Goal: Task Accomplishment & Management: Manage account settings

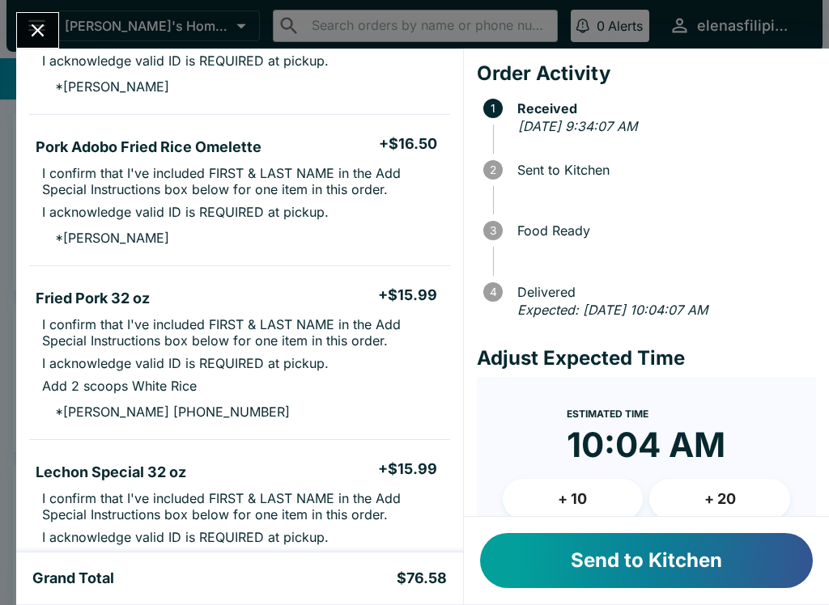
scroll to position [273, 0]
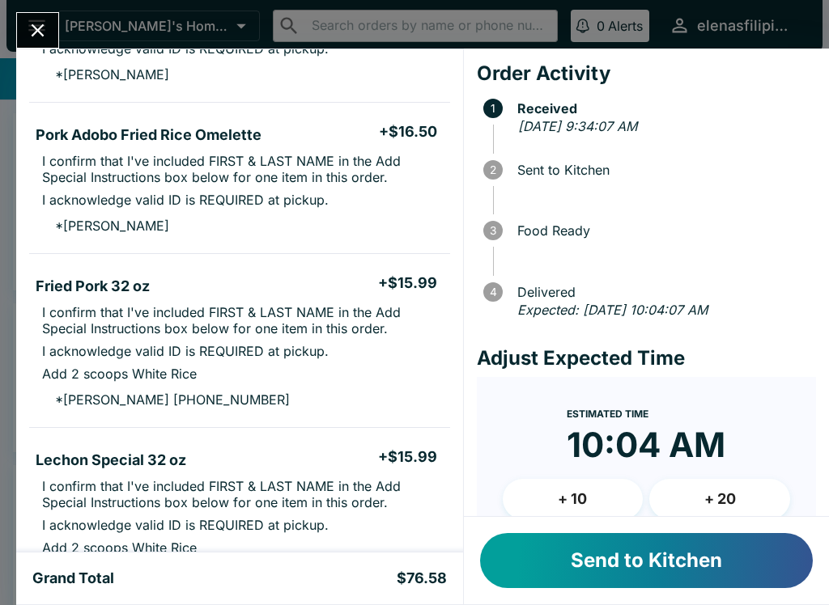
click at [528, 588] on button "Send to Kitchen" at bounding box center [646, 560] width 333 height 55
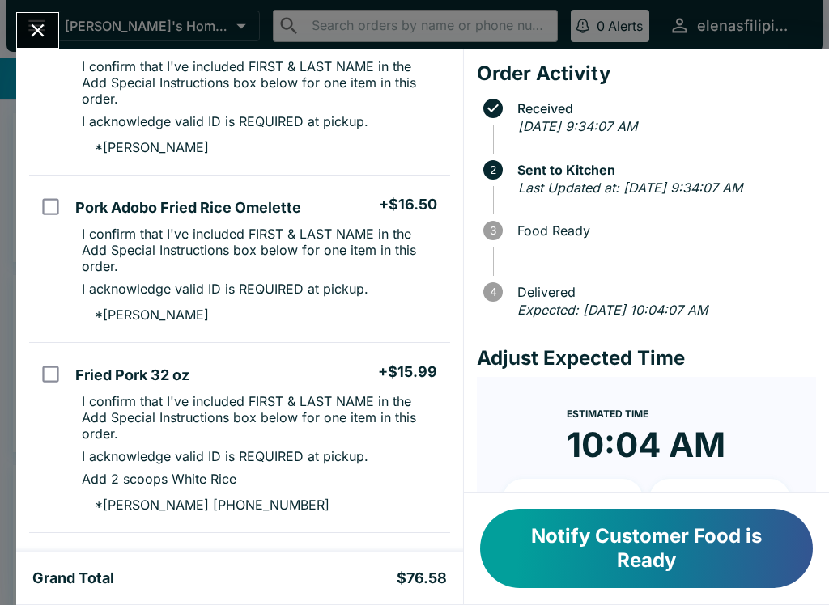
scroll to position [180, 0]
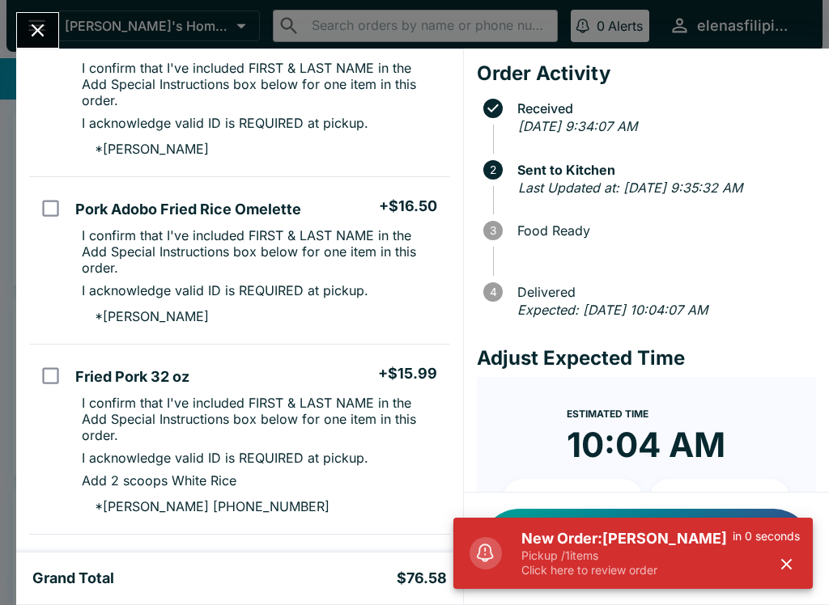
click at [596, 552] on p "Pickup / 1 items" at bounding box center [626, 556] width 211 height 15
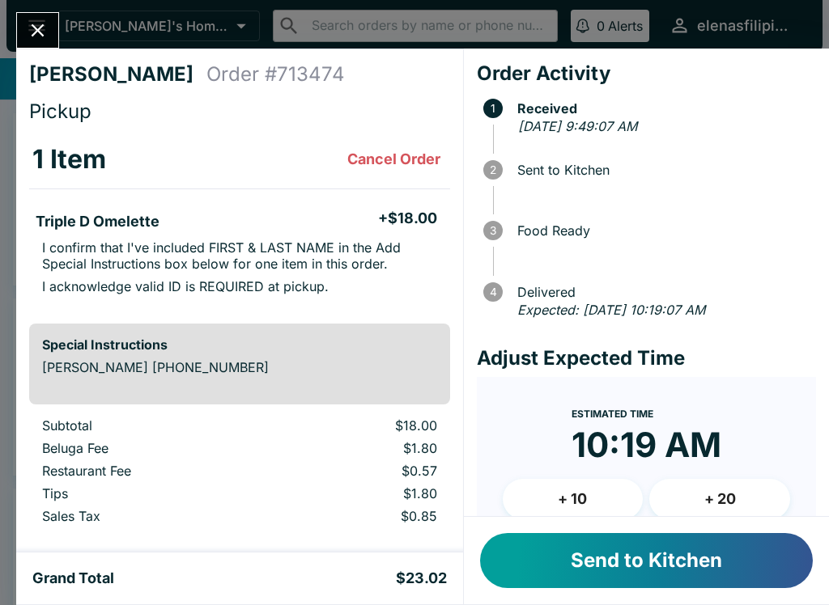
click at [18, 11] on div "[PERSON_NAME] Order # 713474 Pickup 1 Item Cancel Order Triple D Omelette + $18…" at bounding box center [414, 302] width 829 height 605
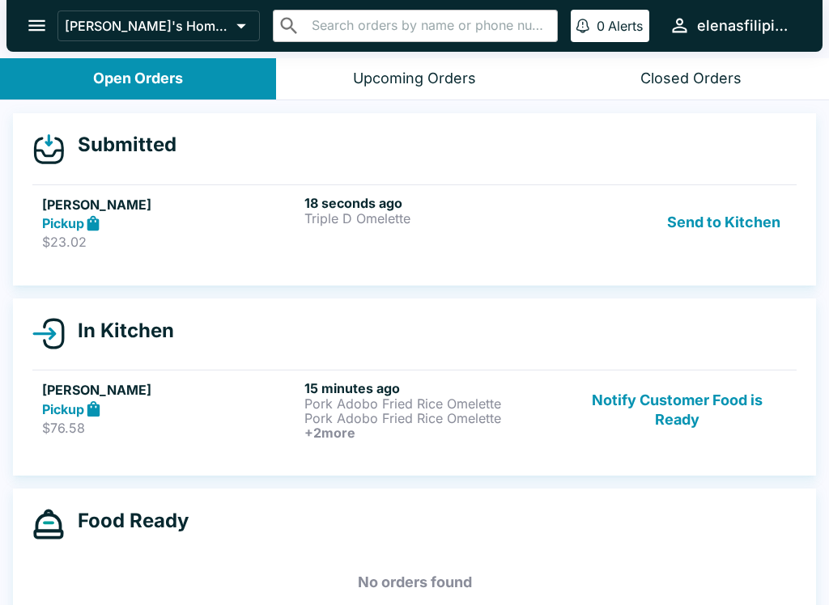
click at [72, 239] on p "$23.02" at bounding box center [170, 242] width 256 height 16
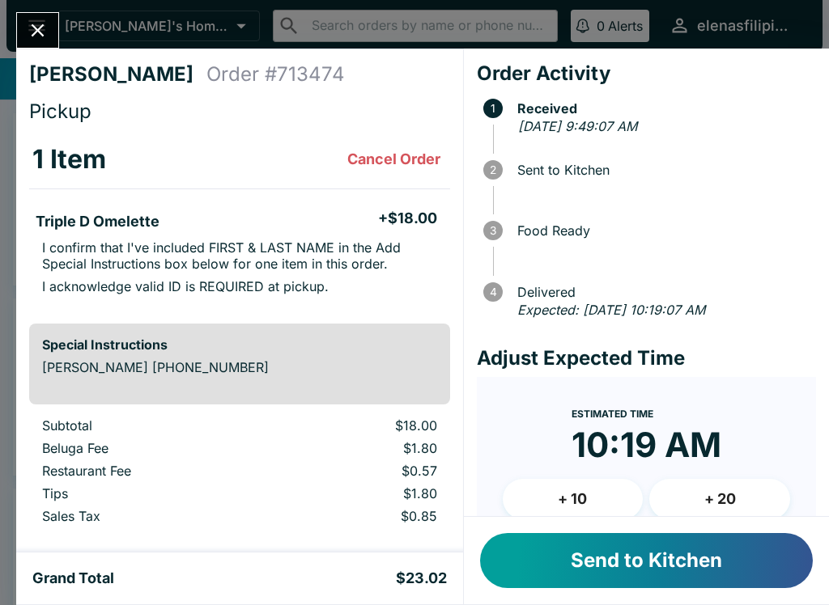
click at [570, 571] on button "Send to Kitchen" at bounding box center [646, 560] width 333 height 55
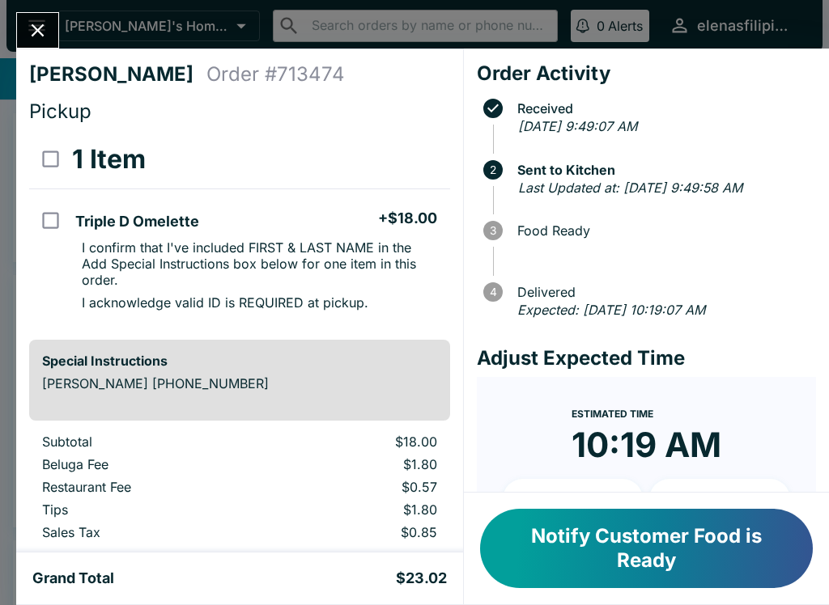
click at [35, 4] on div "[PERSON_NAME] Order # 713474 Pickup 1 Item Triple D Omelette + $18.00 I confirm…" at bounding box center [414, 302] width 829 height 605
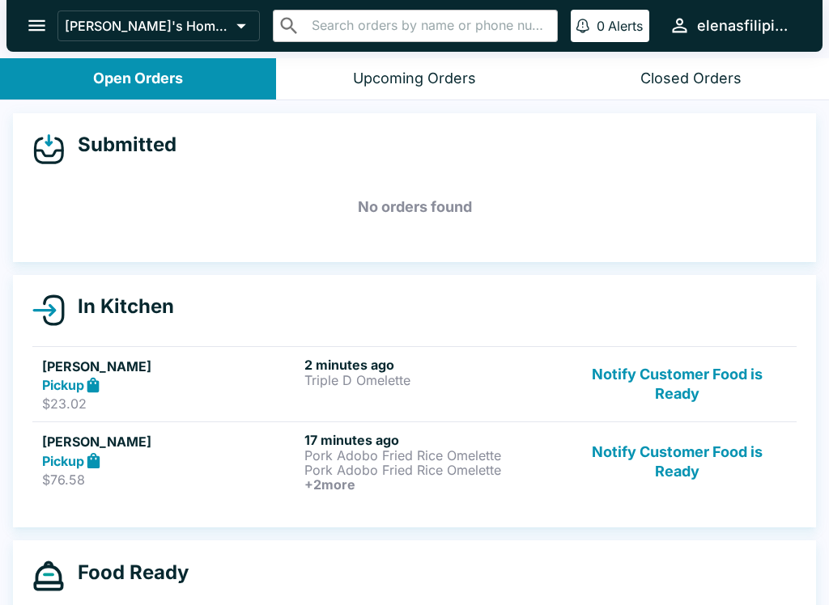
click at [32, 19] on icon "open drawer" at bounding box center [37, 26] width 22 height 22
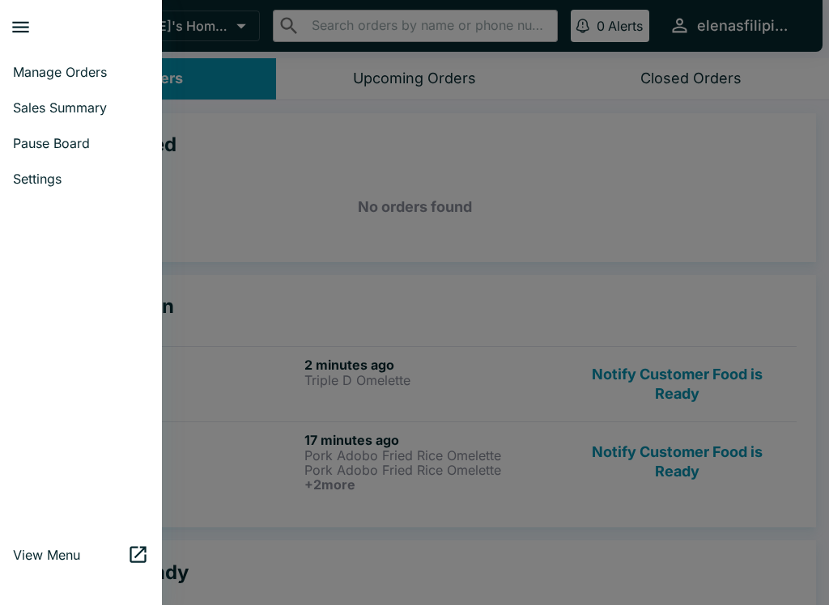
click at [83, 57] on link "Manage Orders" at bounding box center [81, 72] width 162 height 36
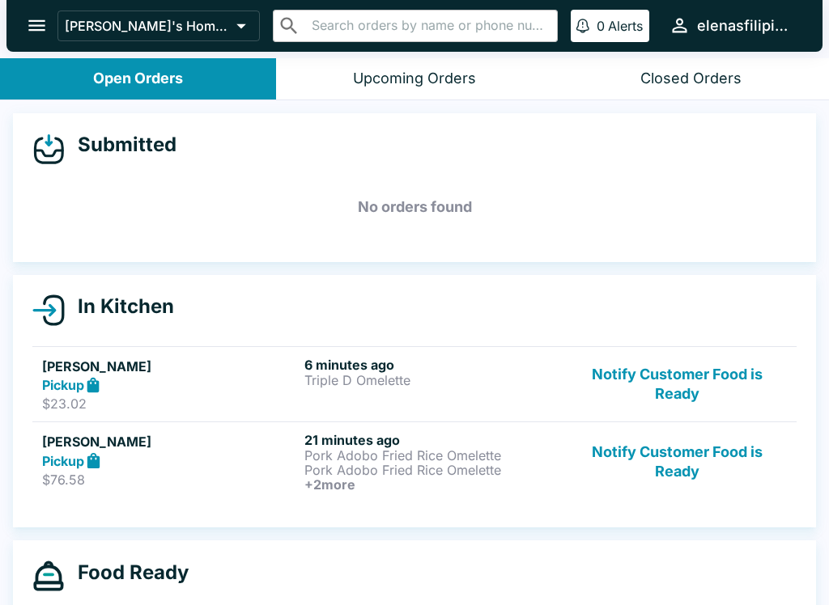
click at [609, 385] on button "Notify Customer Food is Ready" at bounding box center [676, 385] width 219 height 56
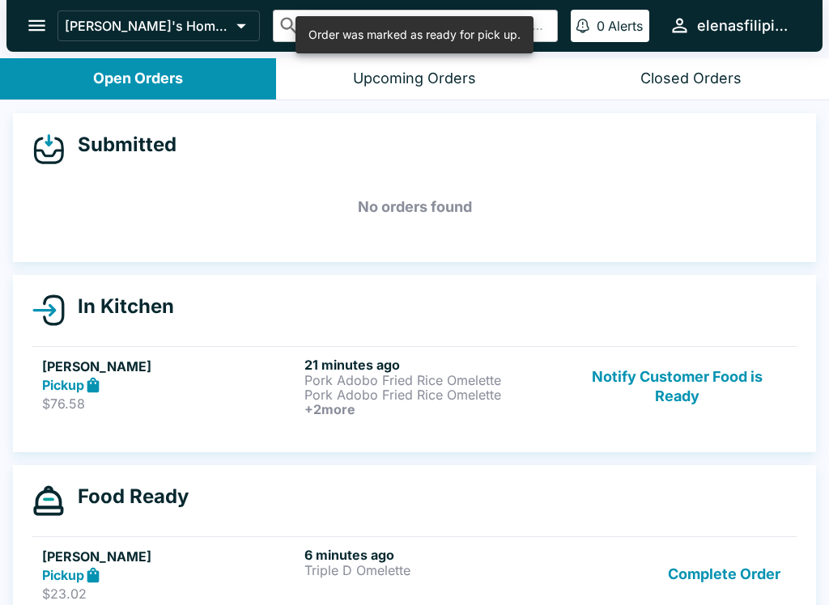
click at [630, 407] on button "Notify Customer Food is Ready" at bounding box center [676, 387] width 219 height 60
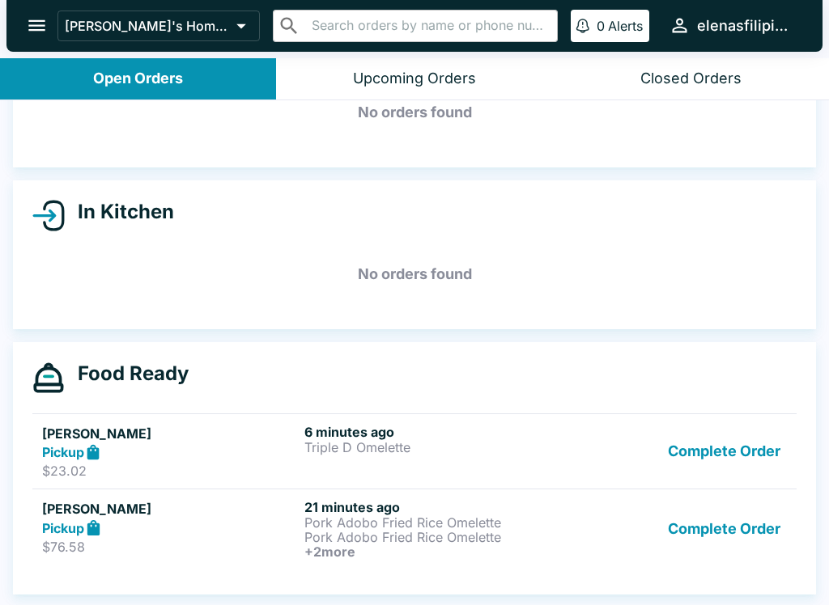
scroll to position [95, 0]
click at [167, 536] on div "Pickup" at bounding box center [170, 528] width 256 height 19
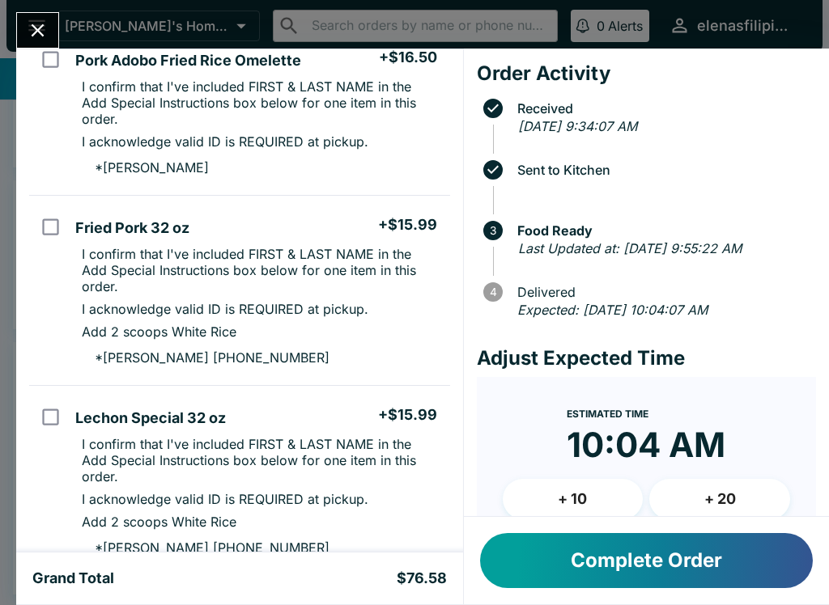
scroll to position [328, 0]
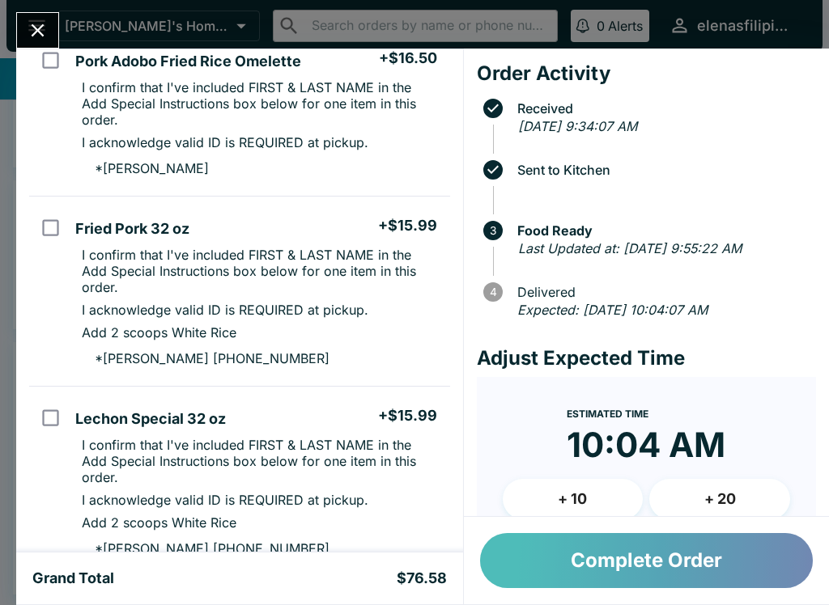
click at [545, 567] on button "Complete Order" at bounding box center [646, 560] width 333 height 55
